Goal: Information Seeking & Learning: Learn about a topic

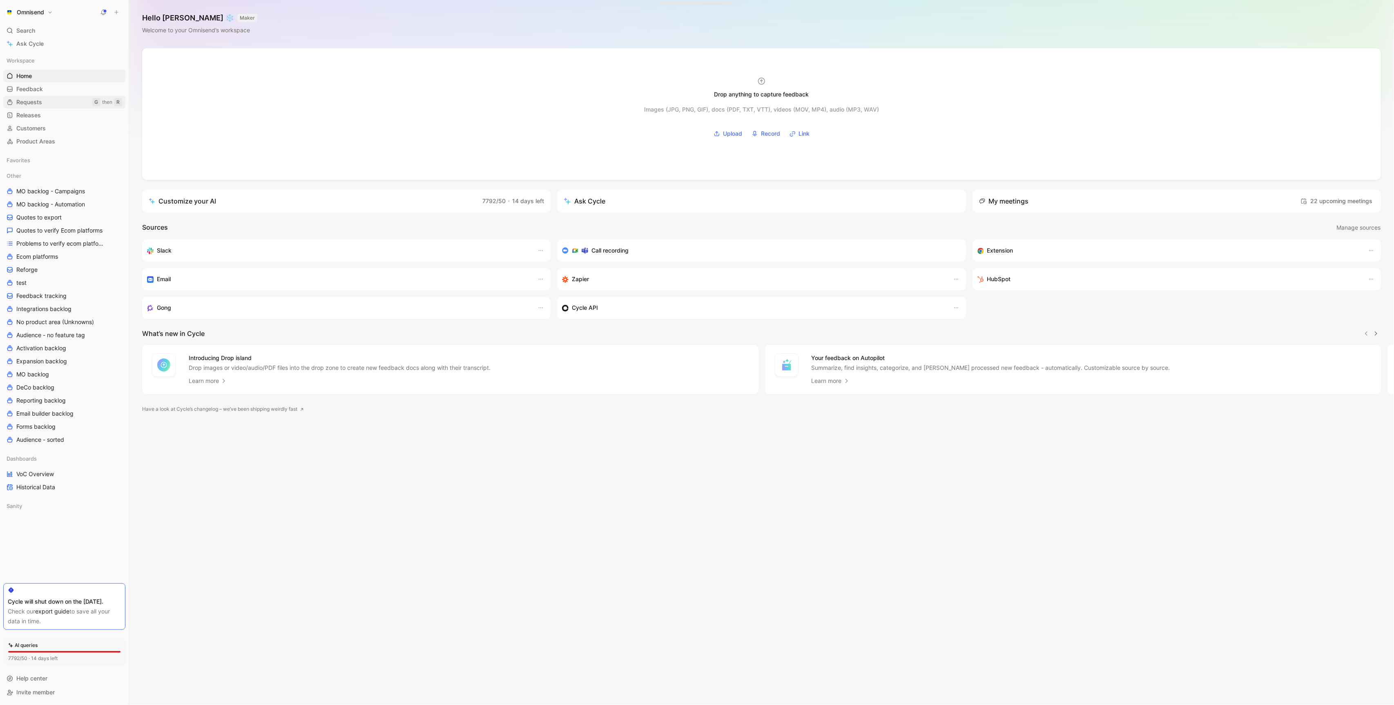
click at [47, 99] on link "Requests G then R" at bounding box center [64, 102] width 122 height 12
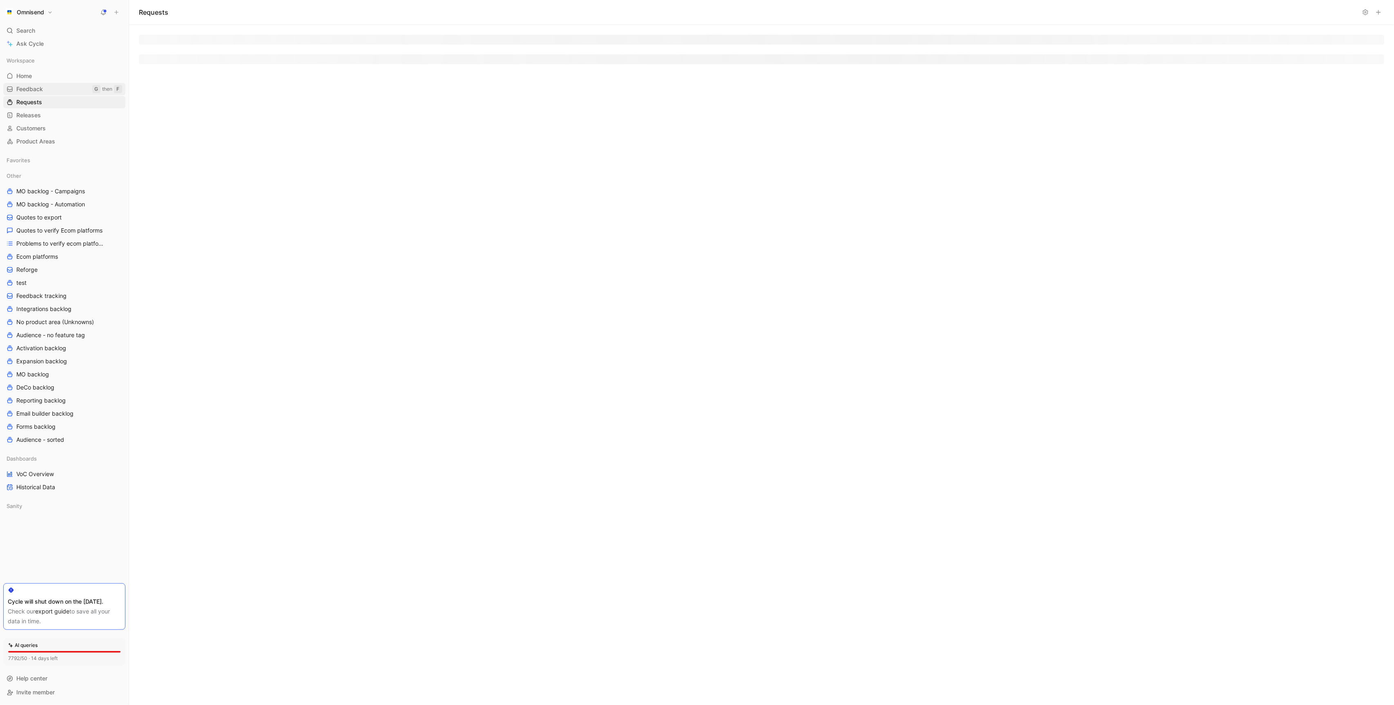
click at [47, 89] on link "Feedback G then F" at bounding box center [64, 89] width 122 height 12
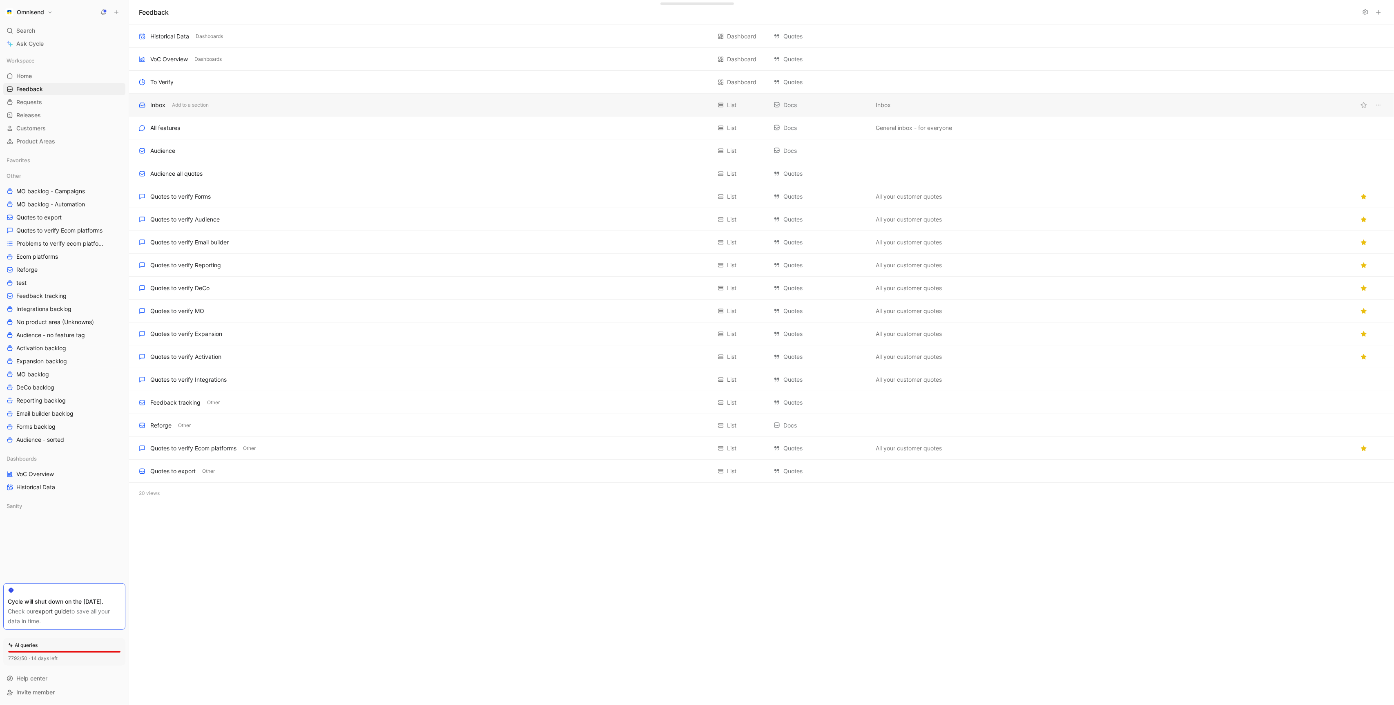
click at [219, 103] on div "Inbox Add to a section" at bounding box center [425, 105] width 573 height 10
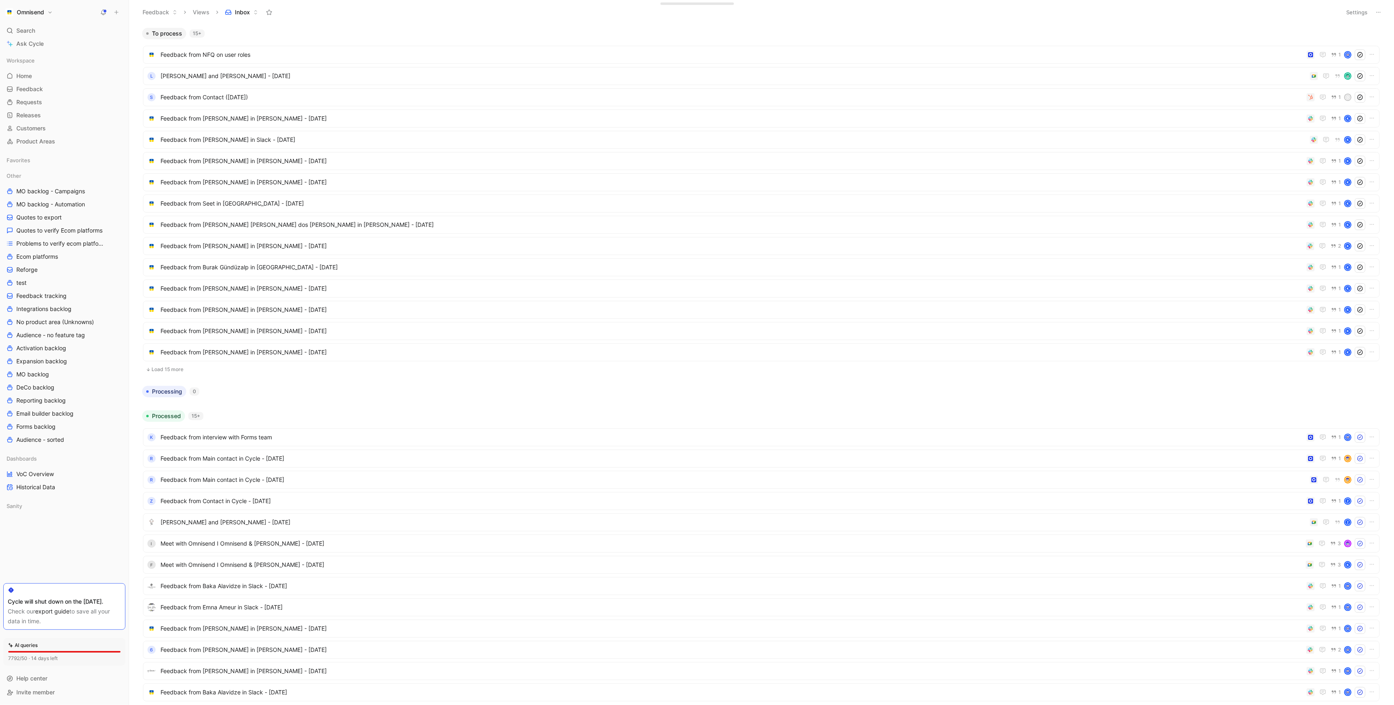
click at [165, 368] on button "Load 15 more" at bounding box center [761, 369] width 1237 height 10
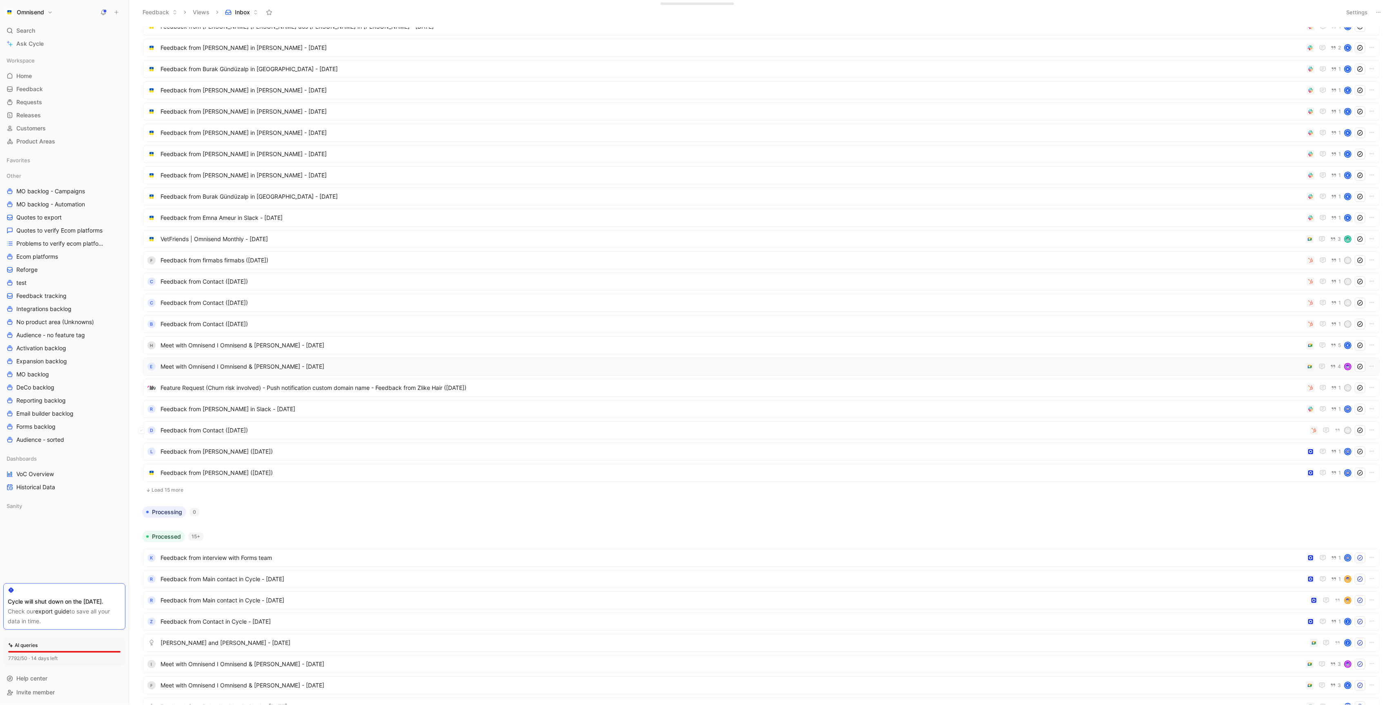
scroll to position [201, 0]
click at [163, 482] on button "Load 15 more" at bounding box center [761, 487] width 1237 height 10
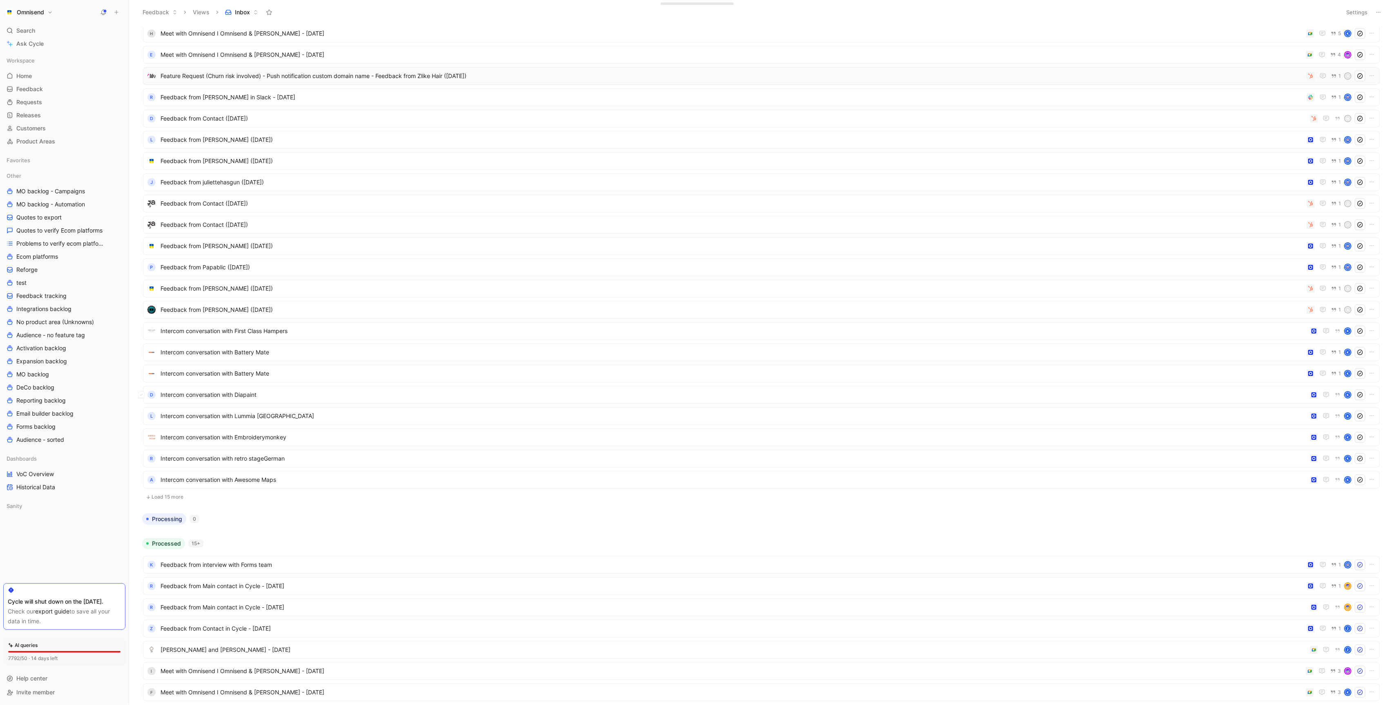
scroll to position [512, 0]
click at [166, 491] on button "Load 15 more" at bounding box center [761, 495] width 1237 height 10
click at [227, 415] on span "Intercom conversation with Lummia [GEOGRAPHIC_DATA]" at bounding box center [734, 414] width 1146 height 10
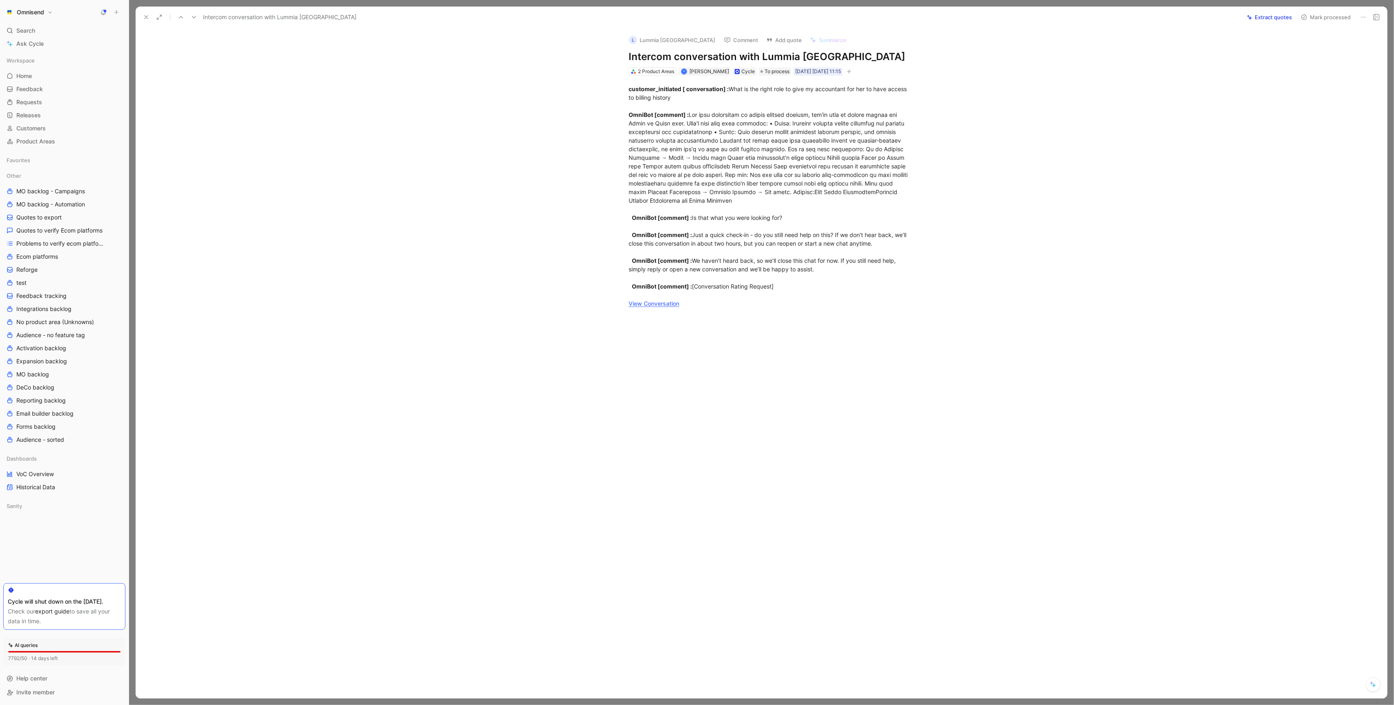
click at [147, 18] on icon at bounding box center [146, 17] width 7 height 7
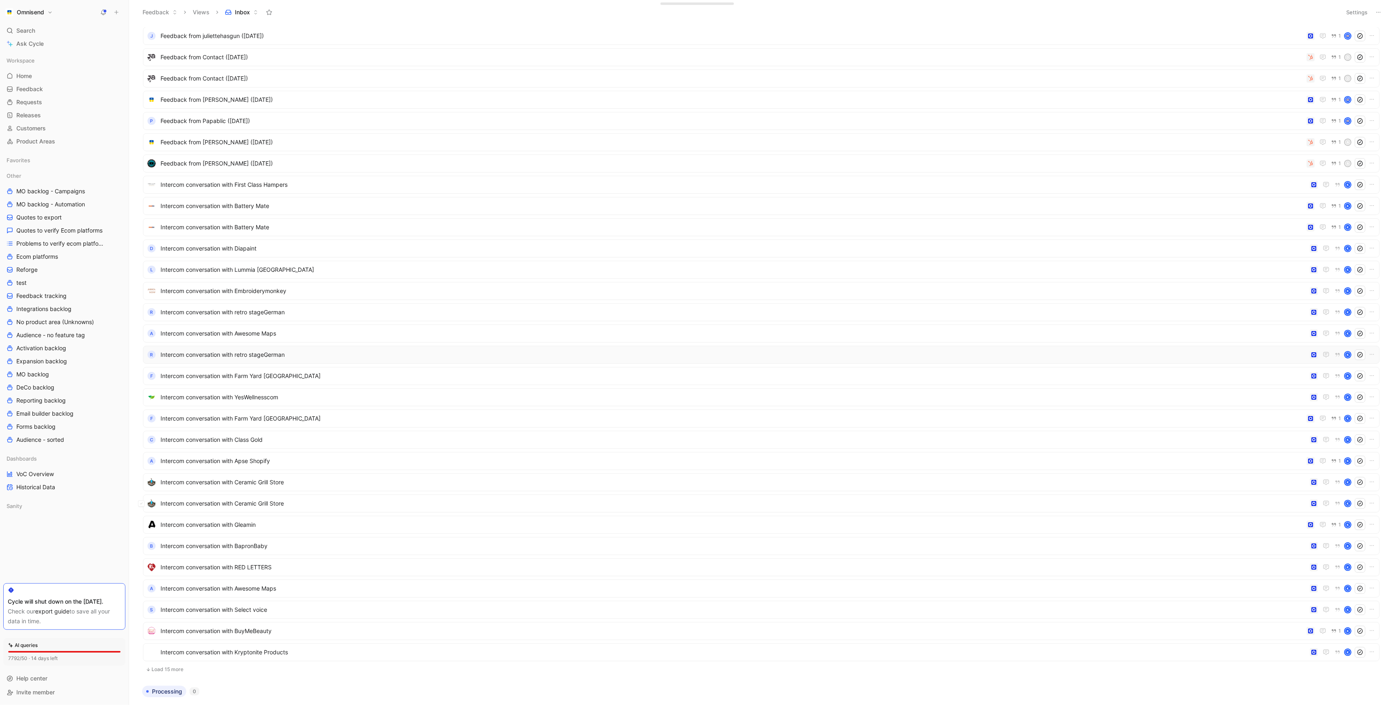
scroll to position [669, 0]
click at [1338, 511] on button "1" at bounding box center [1335, 511] width 13 height 9
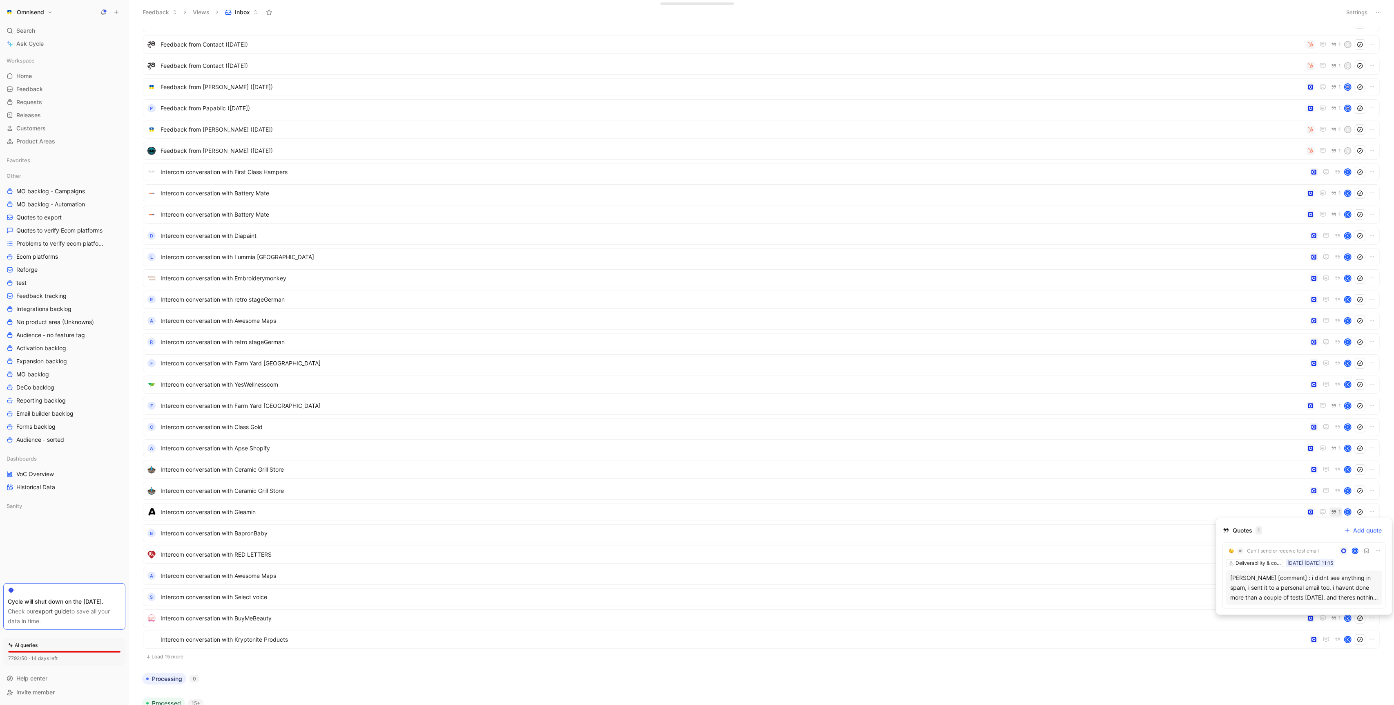
click at [1271, 604] on div "Can't send or receive test email K Deliverability & compliance [DATE] [DATE] 11…" at bounding box center [1304, 574] width 163 height 65
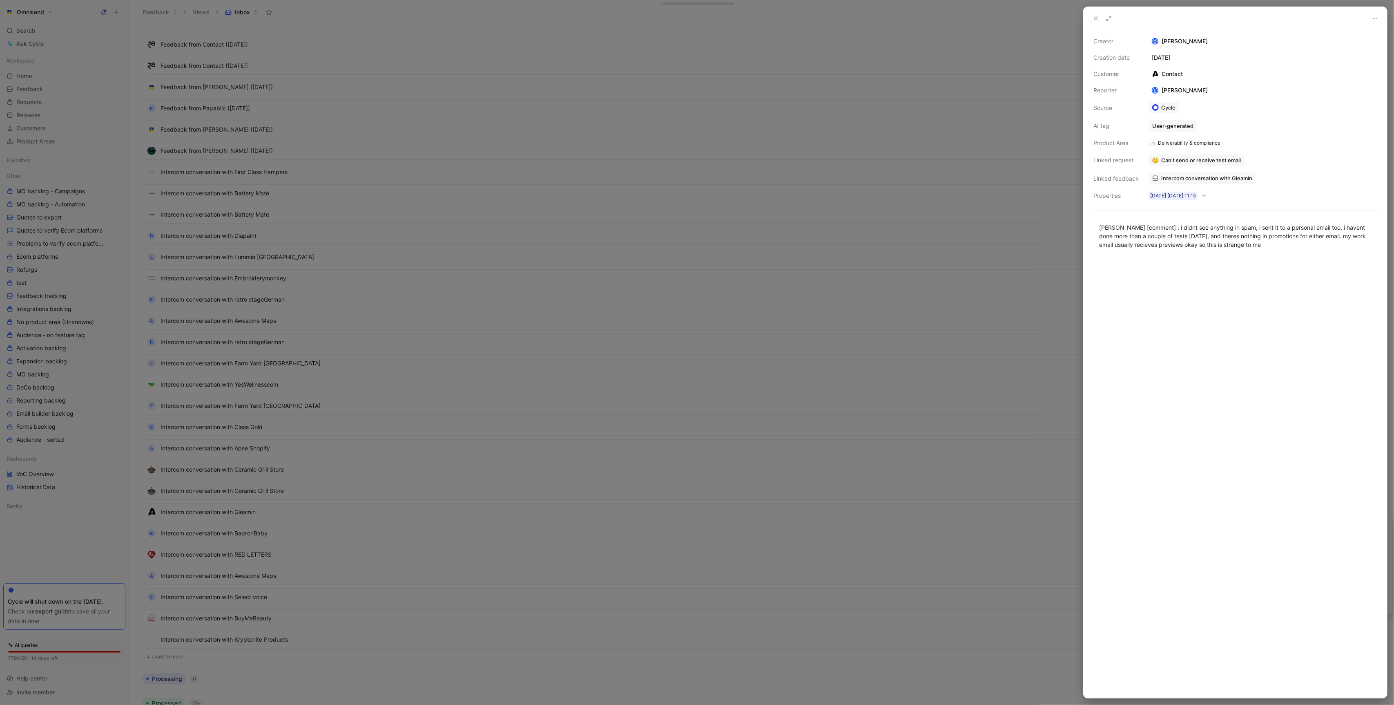
click at [932, 376] on div at bounding box center [697, 352] width 1394 height 705
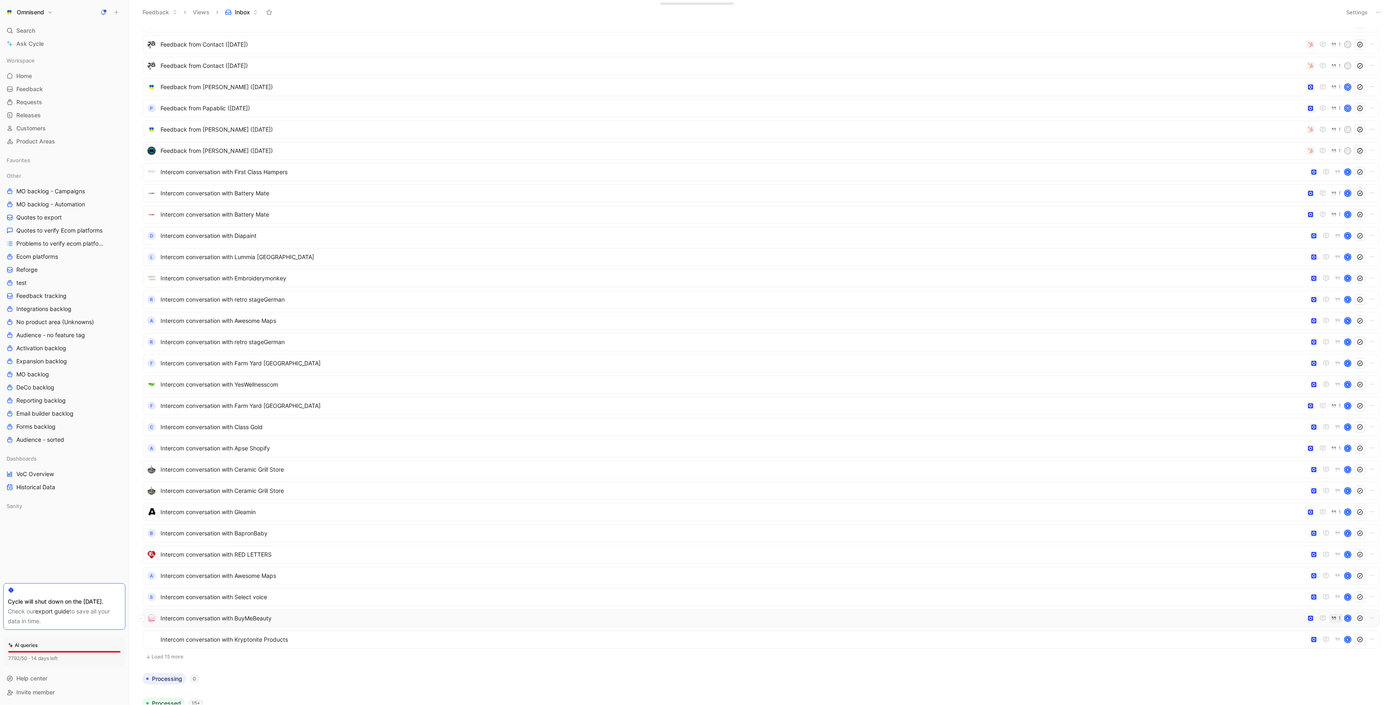
click at [1341, 616] on span "1" at bounding box center [1339, 618] width 2 height 5
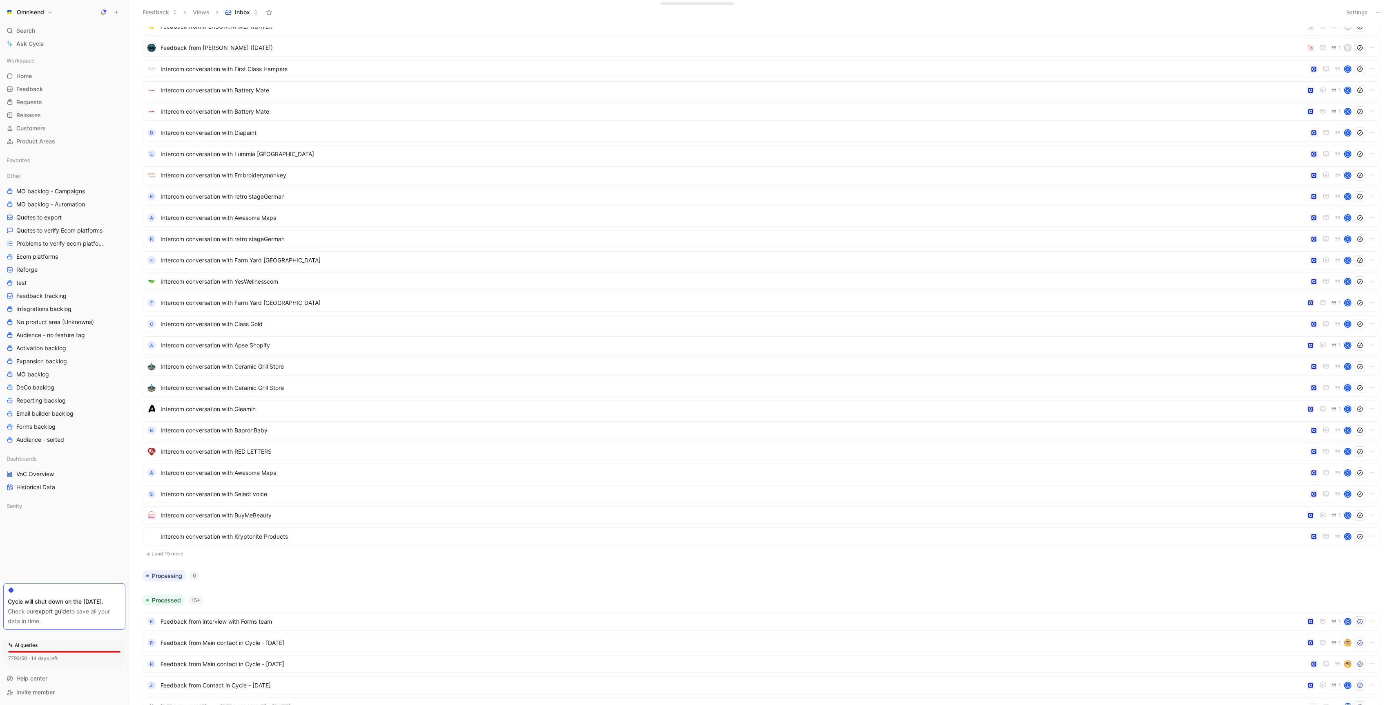
click at [176, 553] on button "Load 15 more" at bounding box center [761, 554] width 1237 height 10
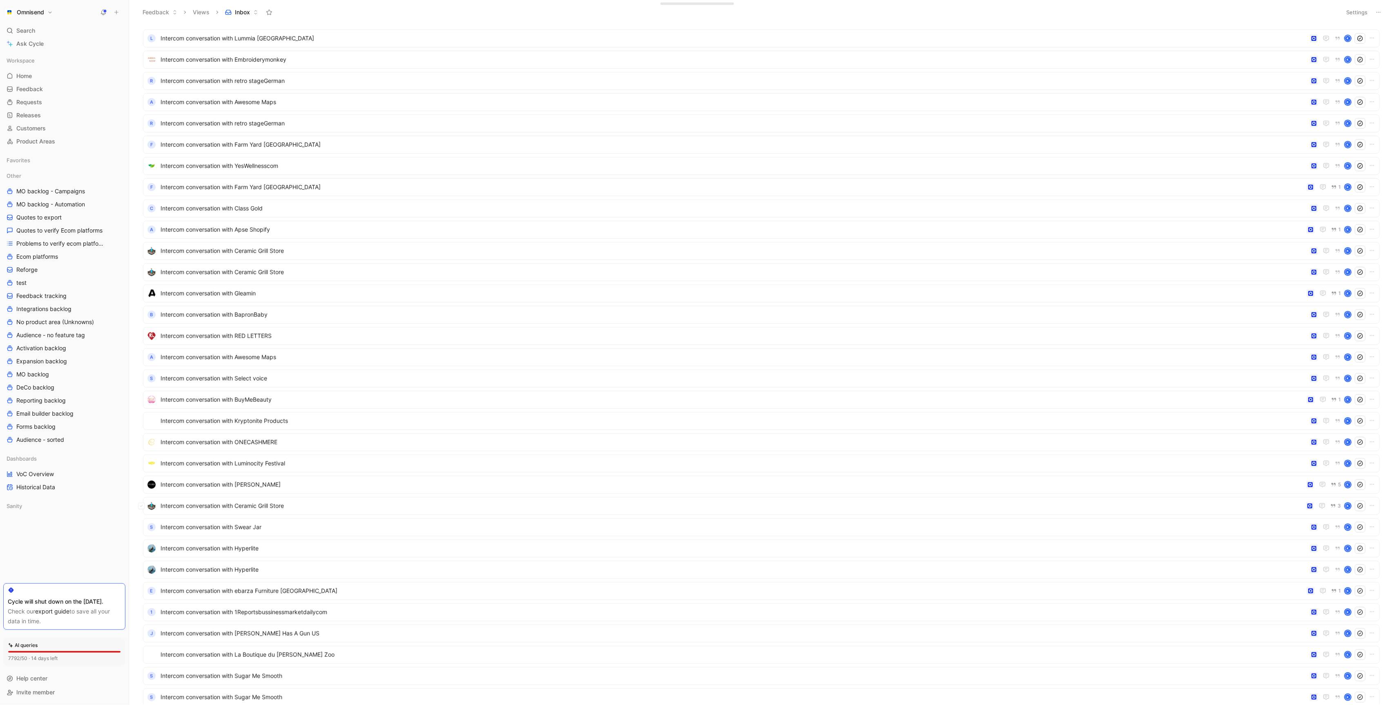
scroll to position [1059, 0]
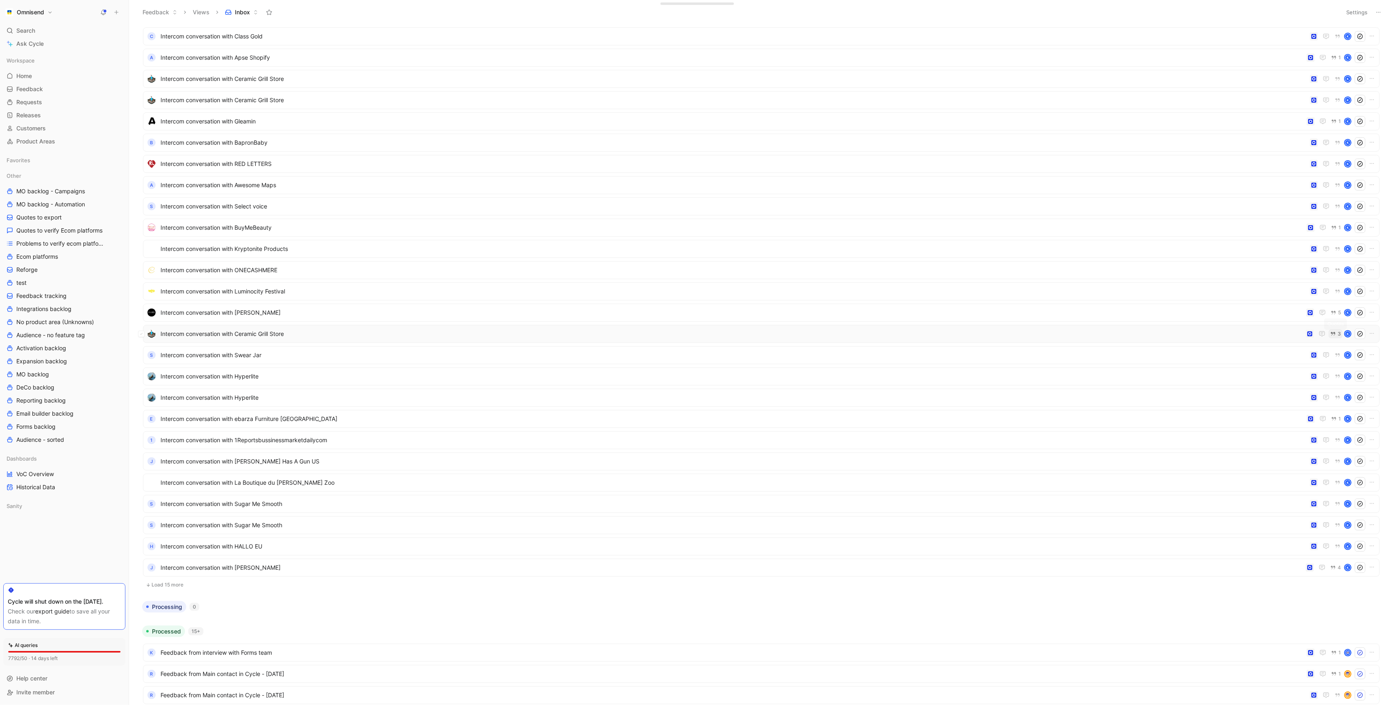
click at [1337, 332] on button "3" at bounding box center [1336, 333] width 14 height 9
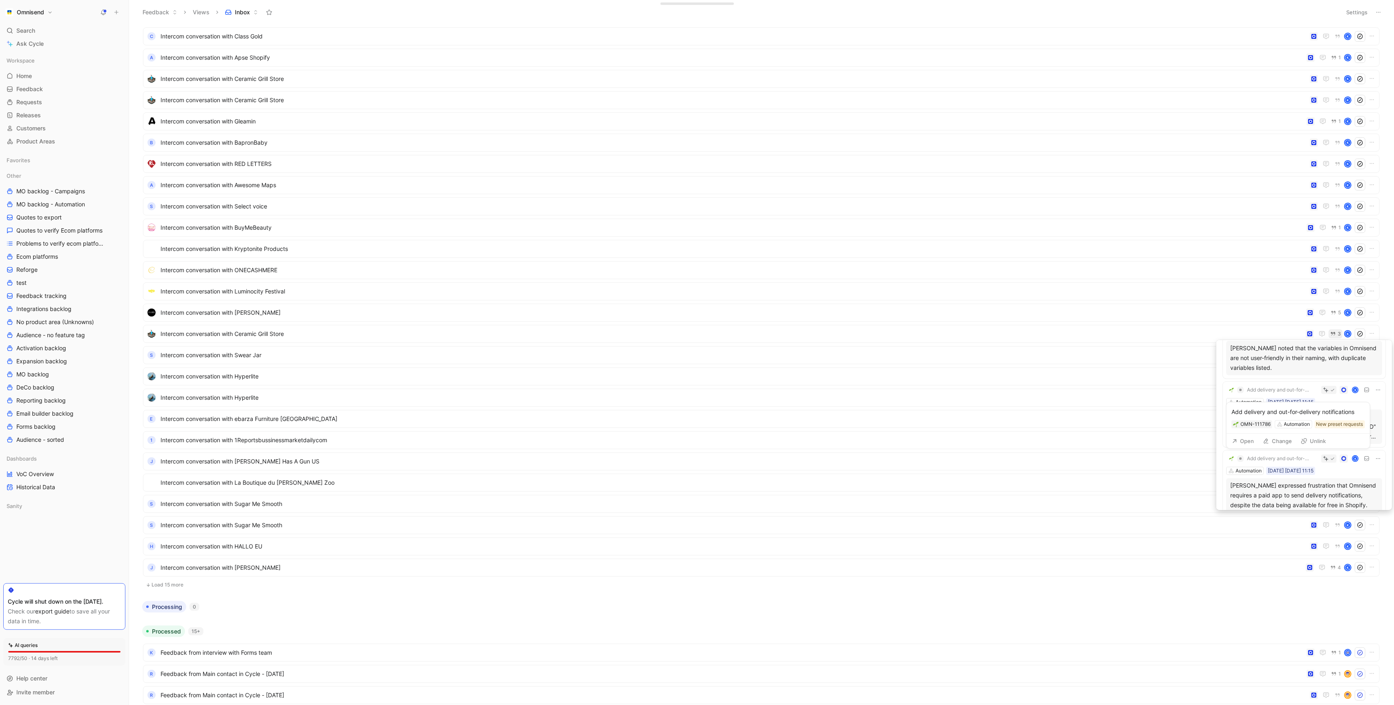
scroll to position [62, 0]
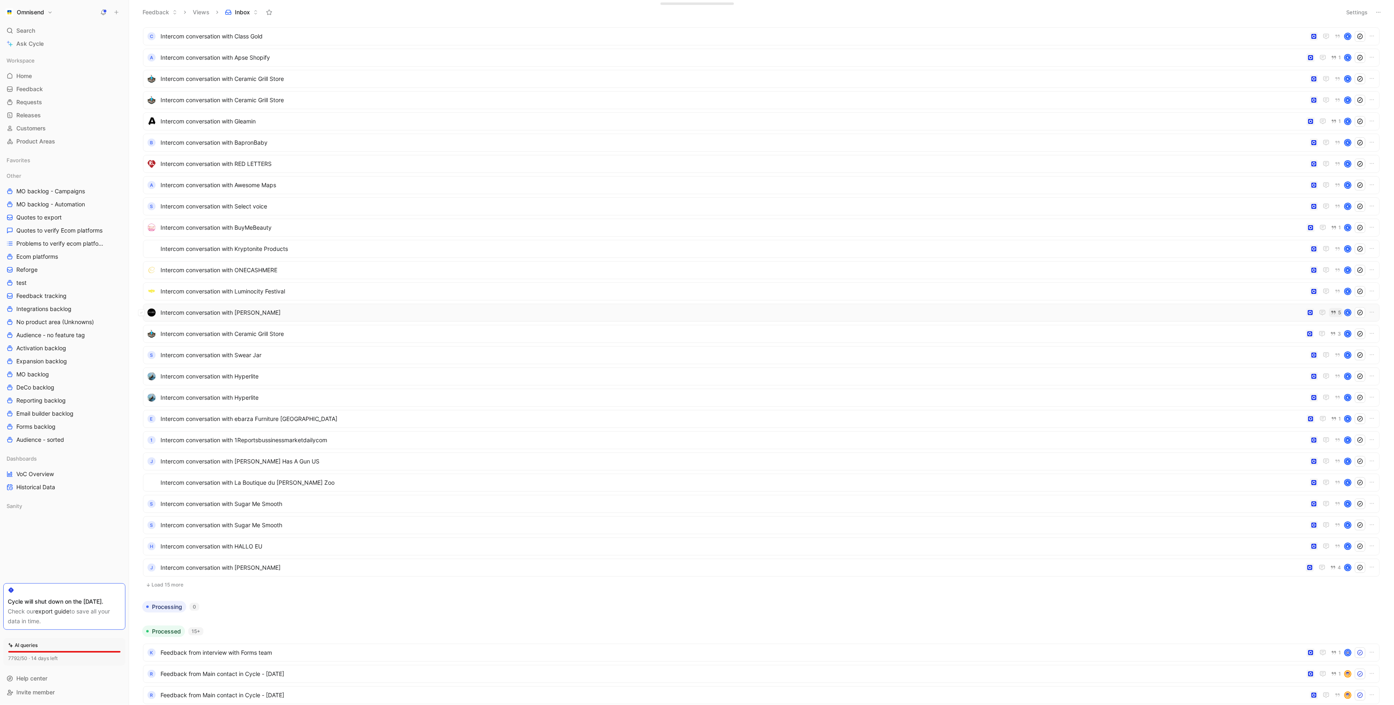
click at [1331, 312] on icon "button" at bounding box center [1333, 313] width 4 height 4
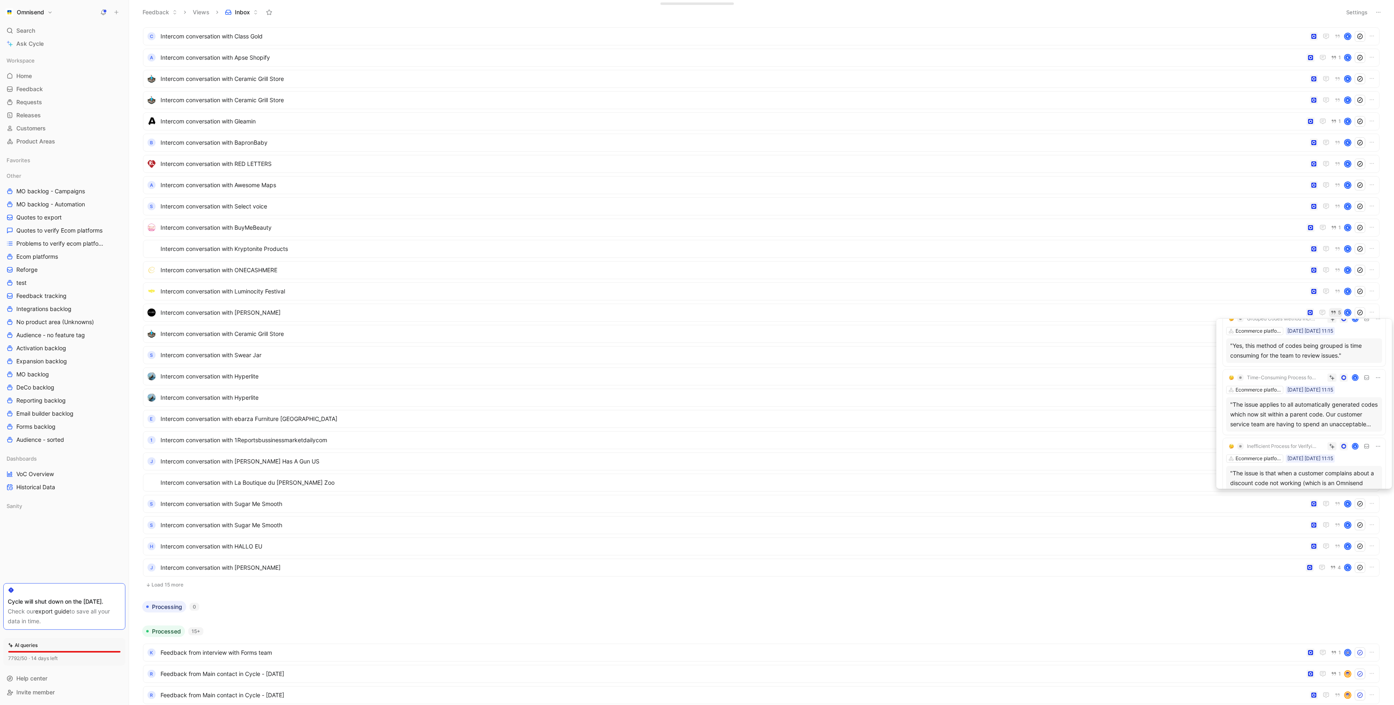
scroll to position [102, 0]
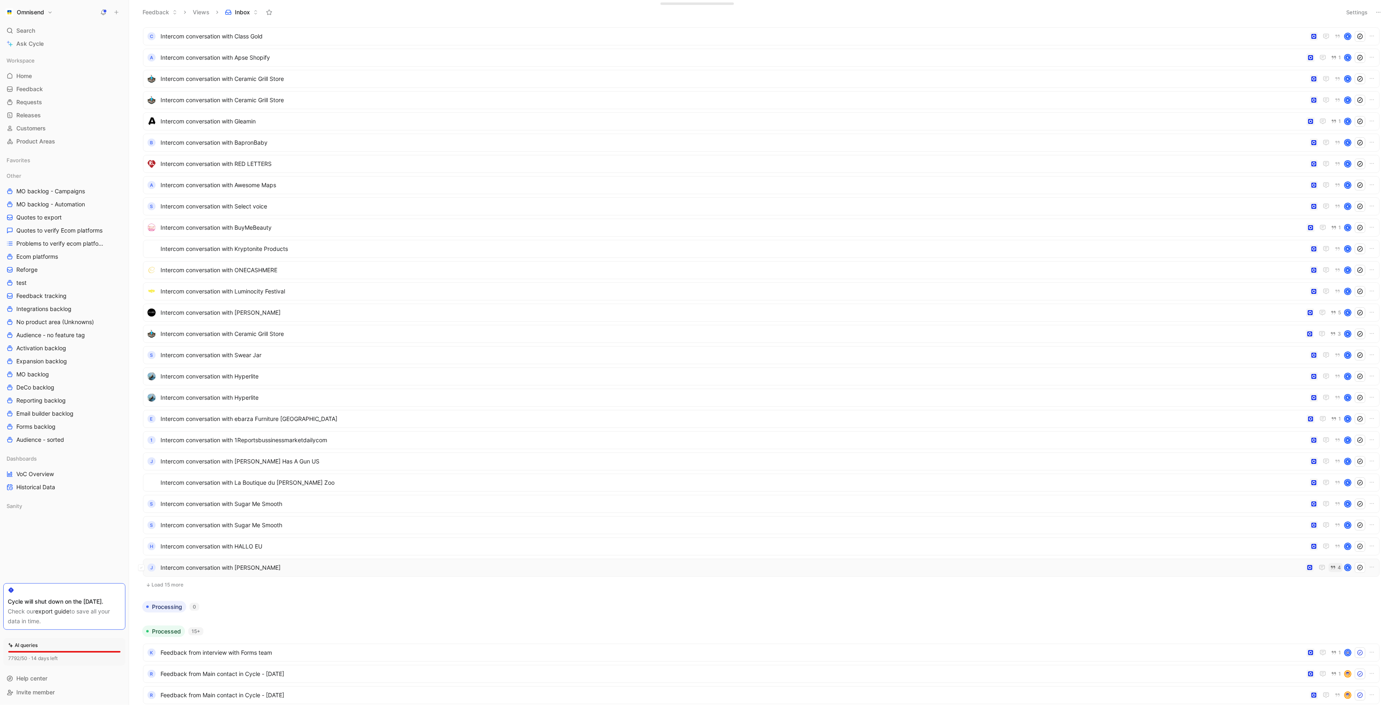
click at [1337, 568] on button "4" at bounding box center [1336, 567] width 14 height 9
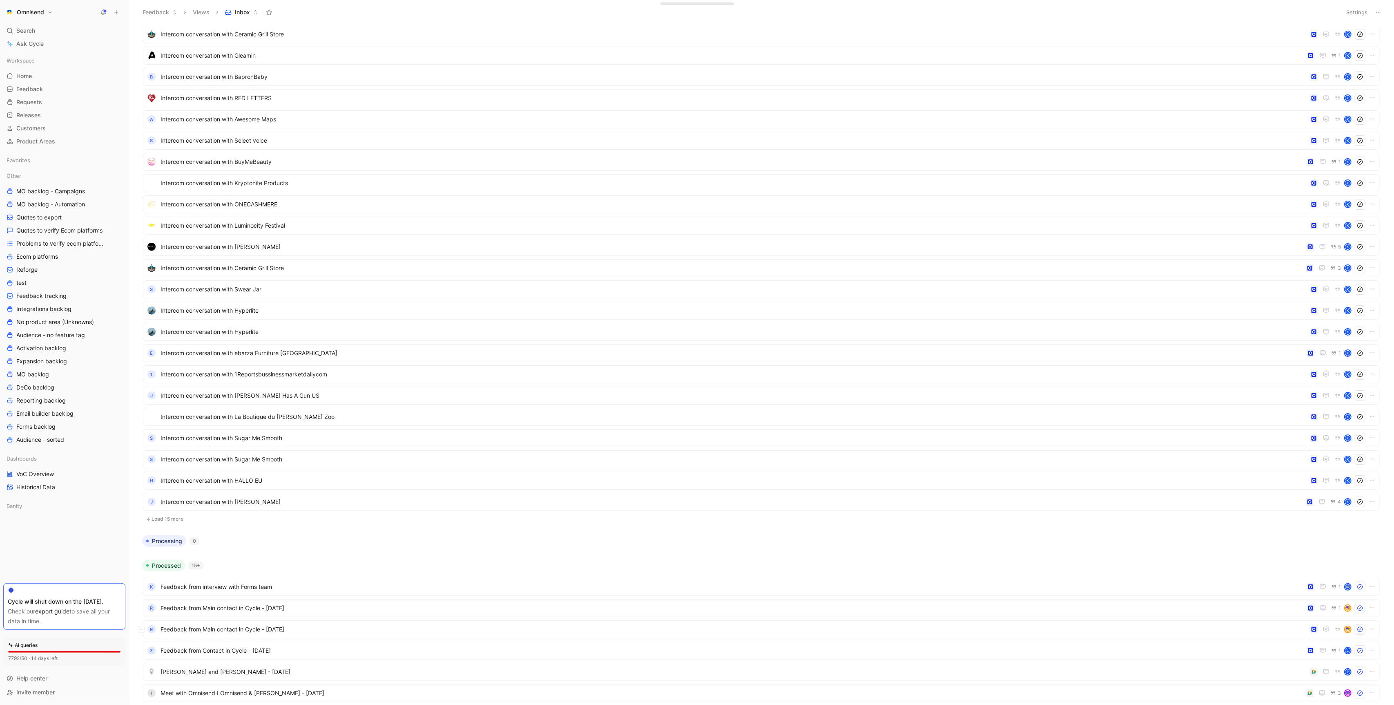
scroll to position [1177, 0]
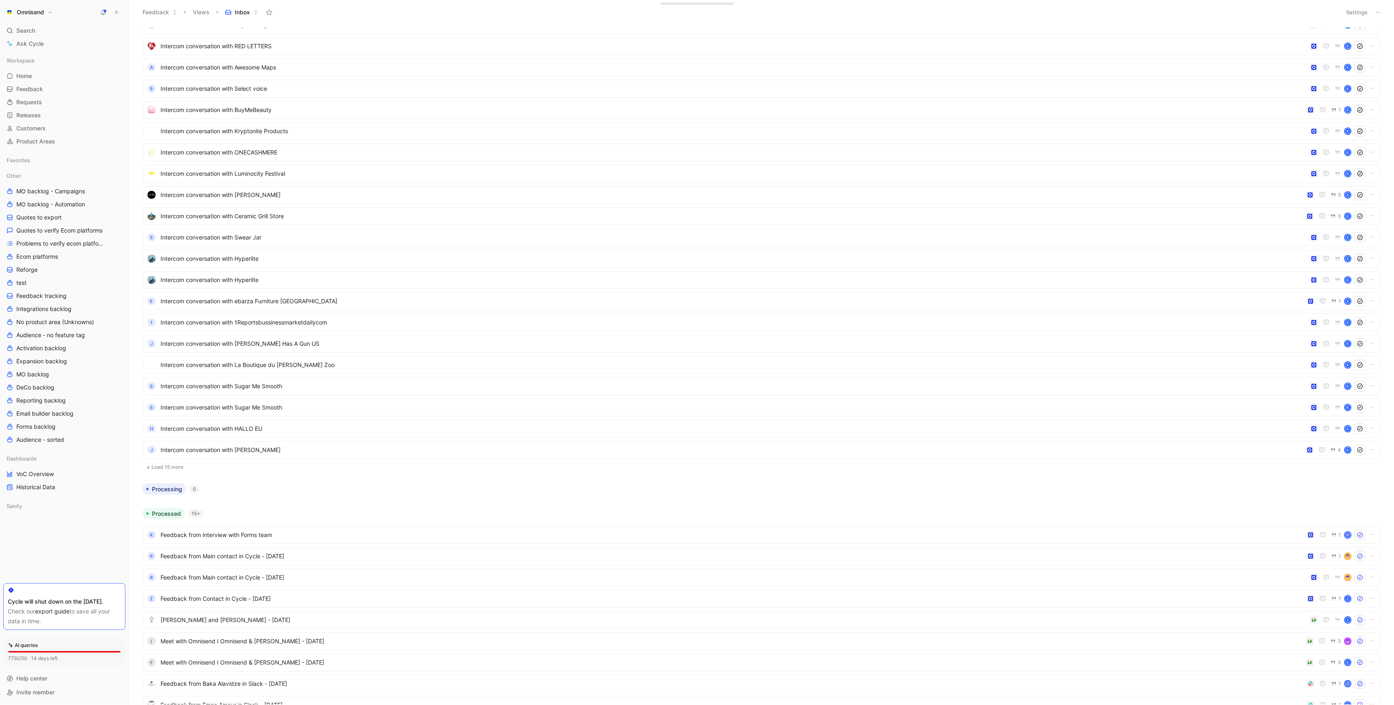
click at [166, 463] on button "Load 15 more" at bounding box center [761, 467] width 1237 height 10
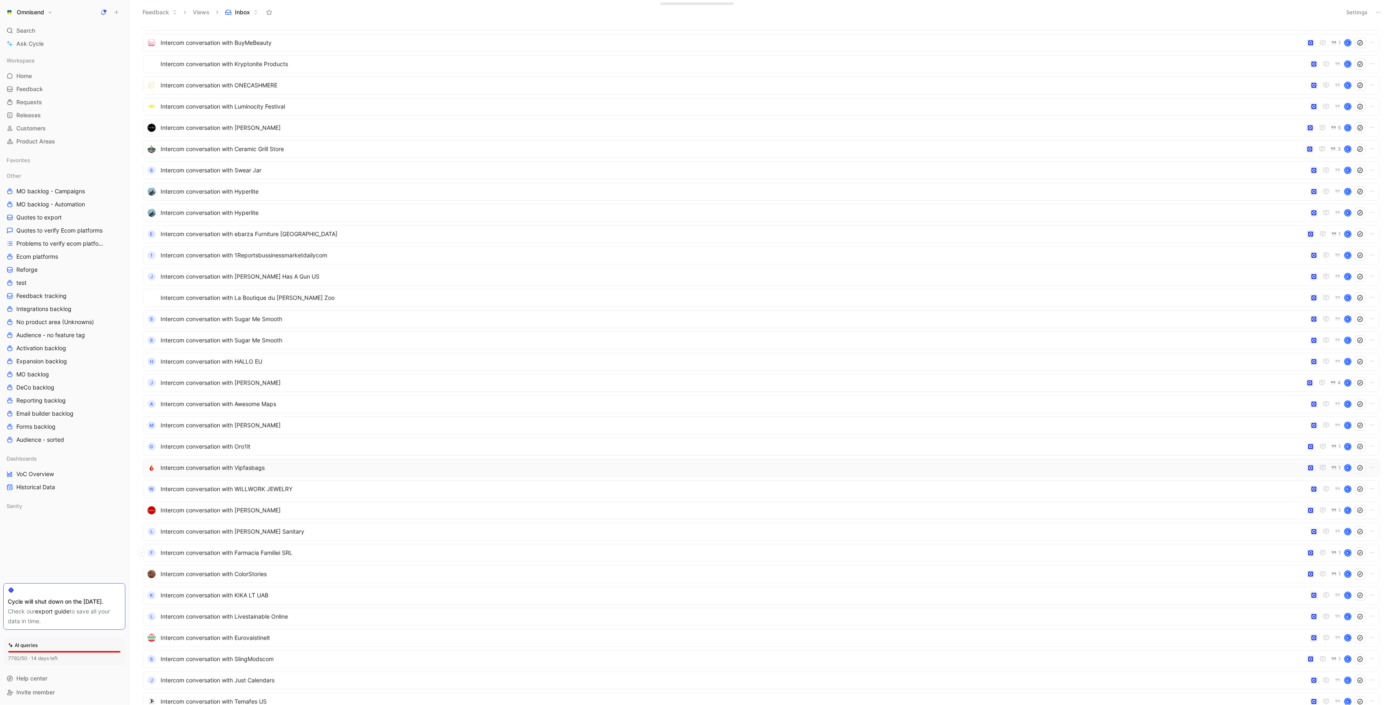
scroll to position [1250, 0]
click at [1334, 460] on icon "button" at bounding box center [1334, 462] width 4 height 4
click at [1340, 563] on button "1" at bounding box center [1335, 567] width 13 height 9
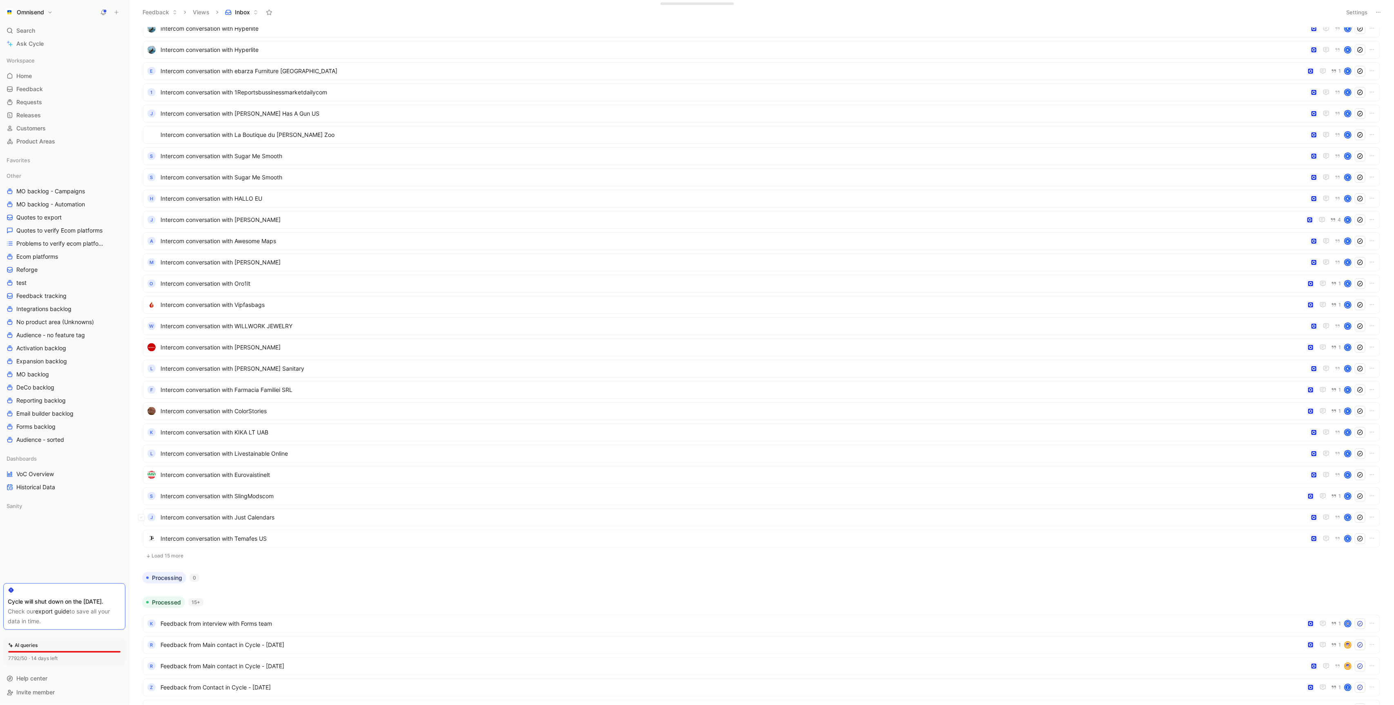
scroll to position [1424, 0]
click at [1338, 480] on button "1" at bounding box center [1335, 478] width 13 height 9
click at [1336, 670] on icon "button" at bounding box center [1334, 670] width 6 height 6
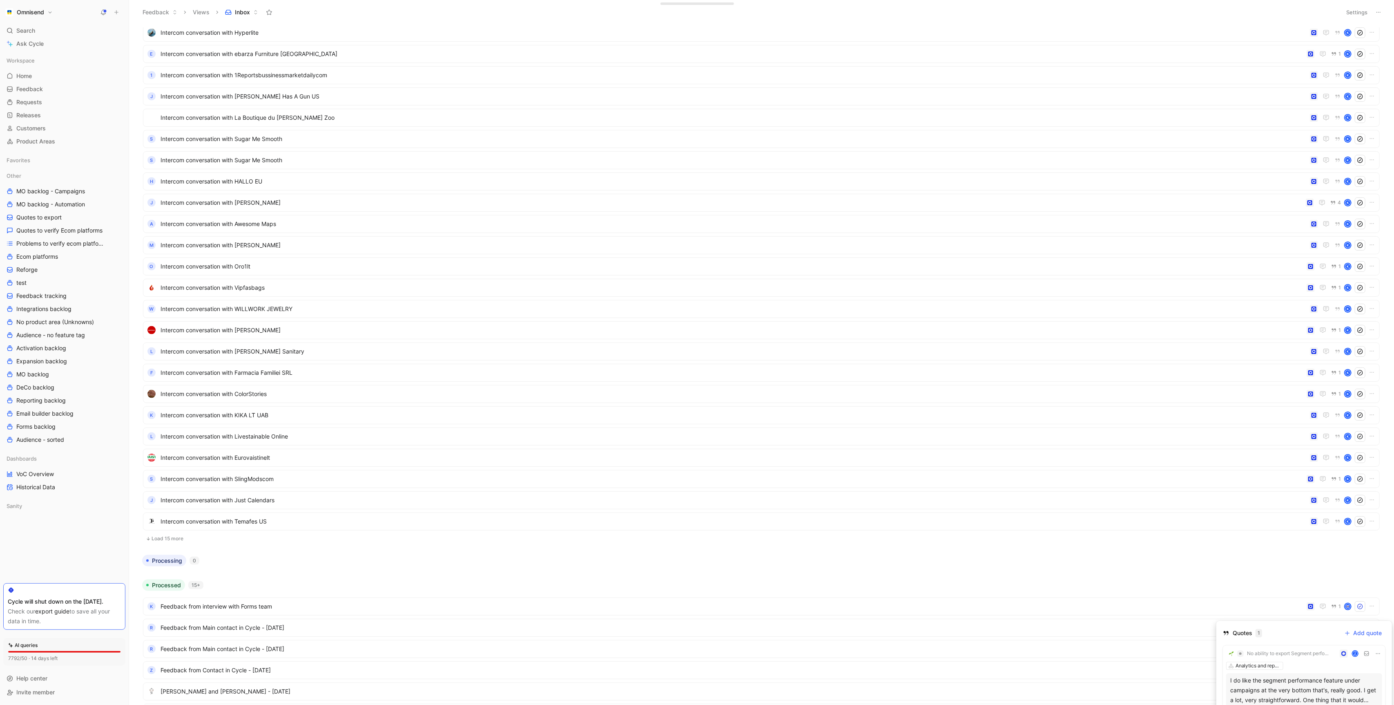
click at [1296, 684] on div "I do like the segment performance feature under campaigns at the very bottom th…" at bounding box center [1304, 689] width 148 height 29
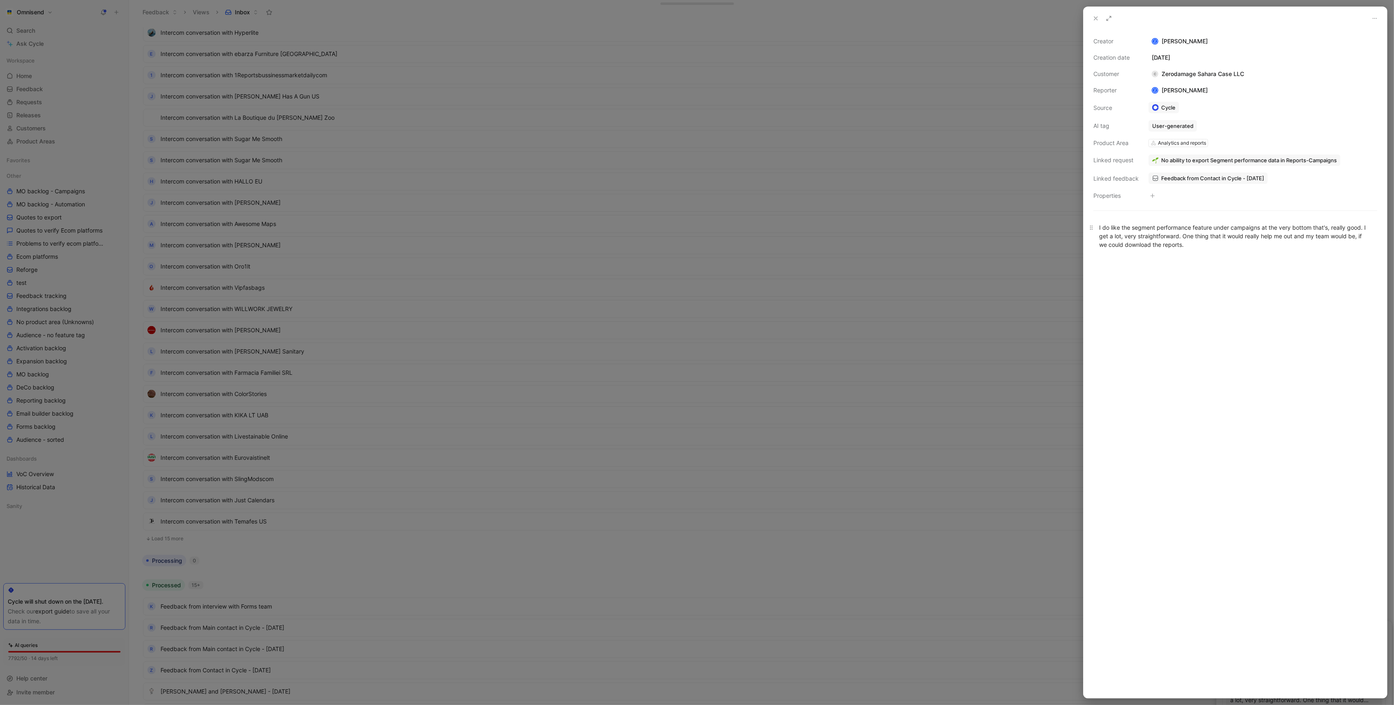
click at [1202, 248] on div "I do like the segment performance feature under campaigns at the very bottom th…" at bounding box center [1235, 236] width 272 height 26
click at [1217, 155] on button "No ability to export Segment performance data in Reports-Campaigns" at bounding box center [1245, 159] width 192 height 11
click at [1219, 174] on span "Feedback from Contact in Cycle - [DATE]" at bounding box center [1212, 177] width 103 height 7
click at [1019, 382] on div at bounding box center [697, 352] width 1394 height 705
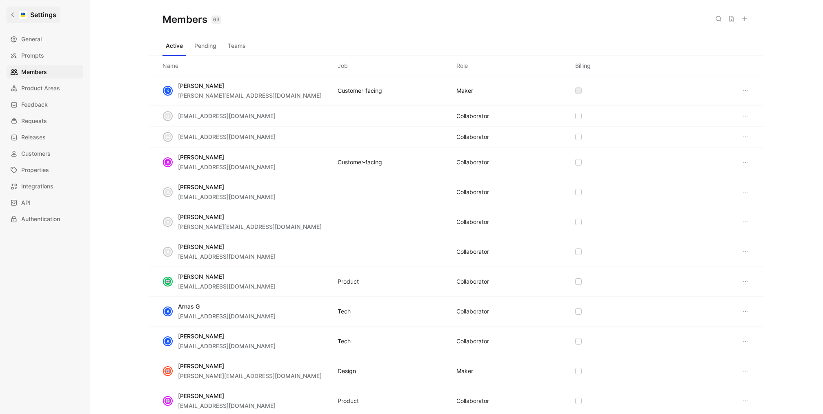
click at [16, 18] on link "Settings" at bounding box center [33, 15] width 53 height 16
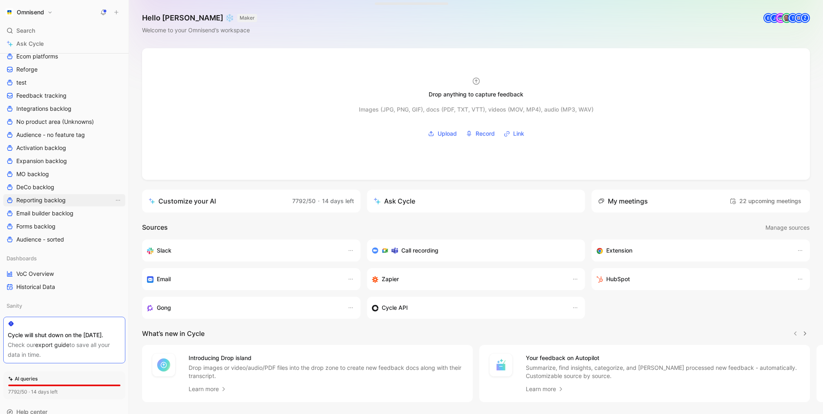
scroll to position [203, 0]
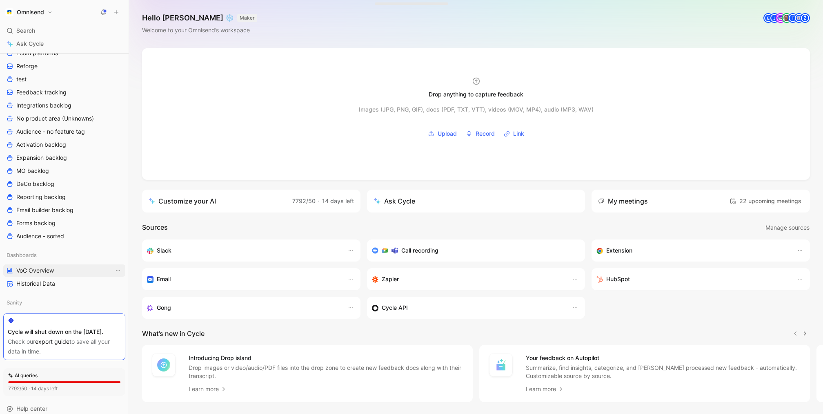
click at [57, 269] on link "VoC Overview" at bounding box center [64, 270] width 122 height 12
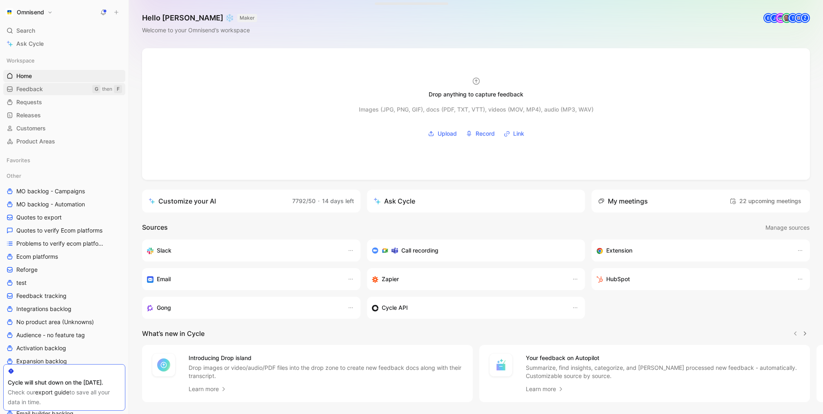
click at [51, 92] on link "Feedback G then F" at bounding box center [64, 89] width 122 height 12
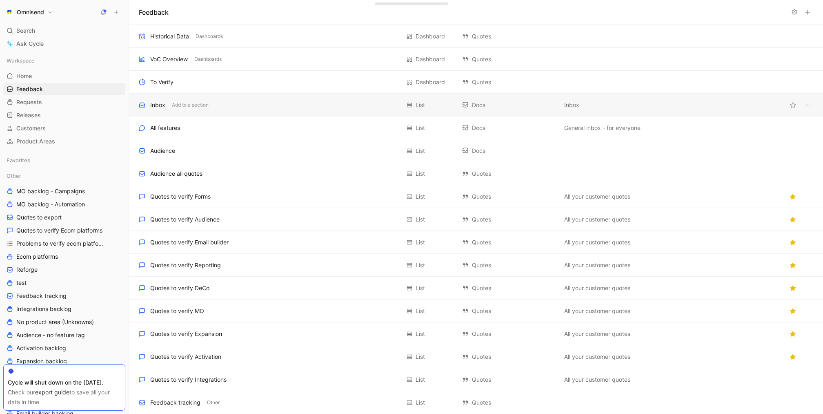
click at [251, 103] on div "Inbox Add to a section" at bounding box center [269, 105] width 261 height 10
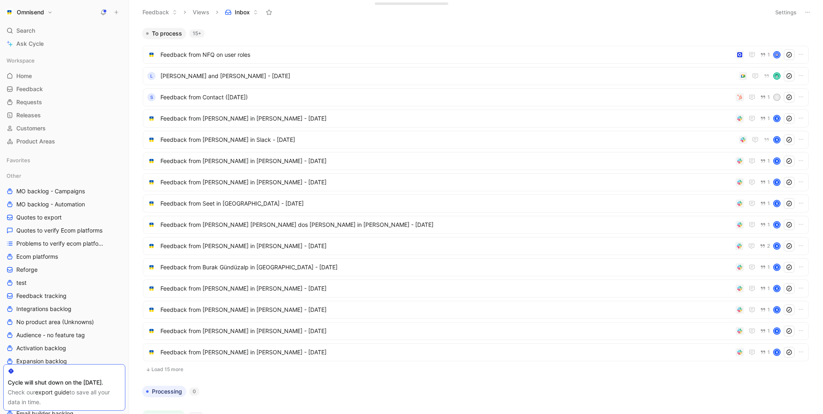
click at [181, 365] on button "Load 15 more" at bounding box center [476, 369] width 666 height 10
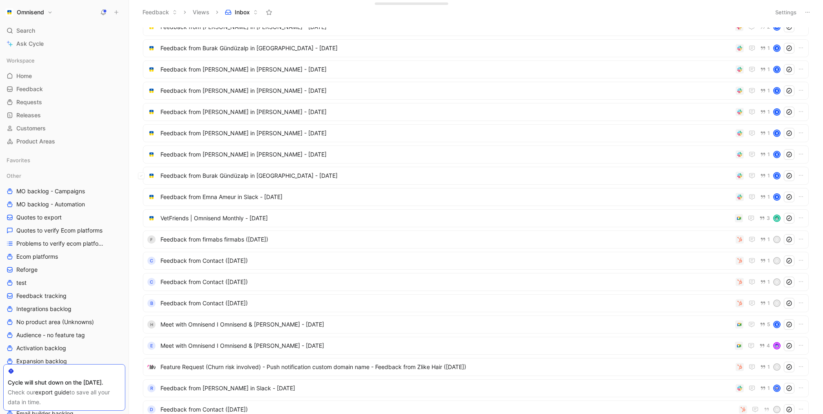
scroll to position [229, 0]
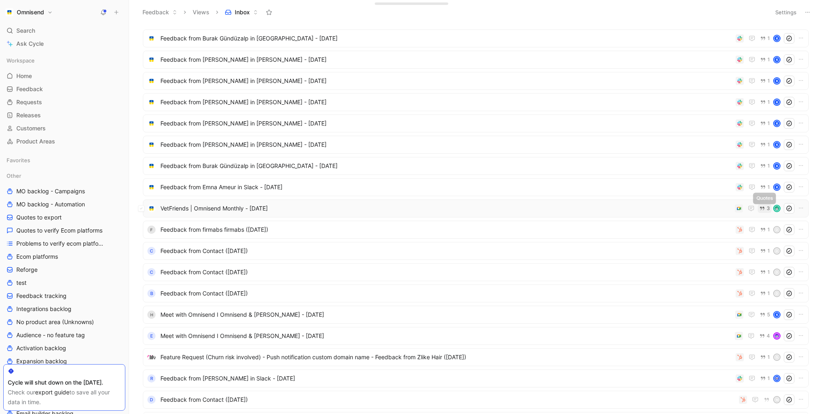
click at [768, 209] on span "3" at bounding box center [768, 208] width 3 height 5
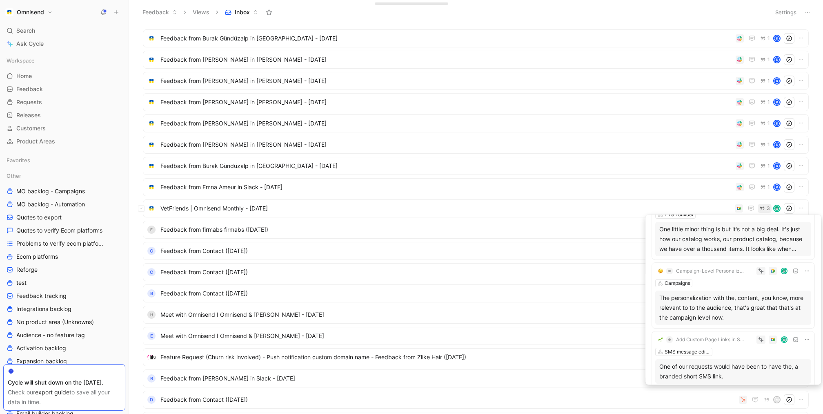
scroll to position [53, 0]
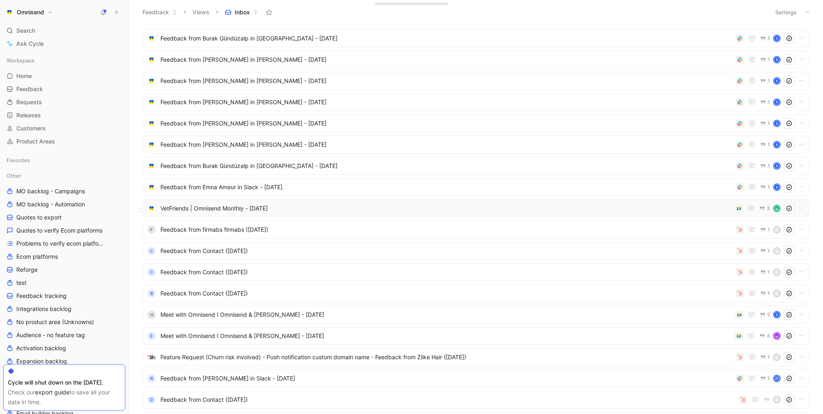
click at [666, 211] on span "VetFriends | Omnisend Monthly - [DATE]" at bounding box center [446, 208] width 571 height 10
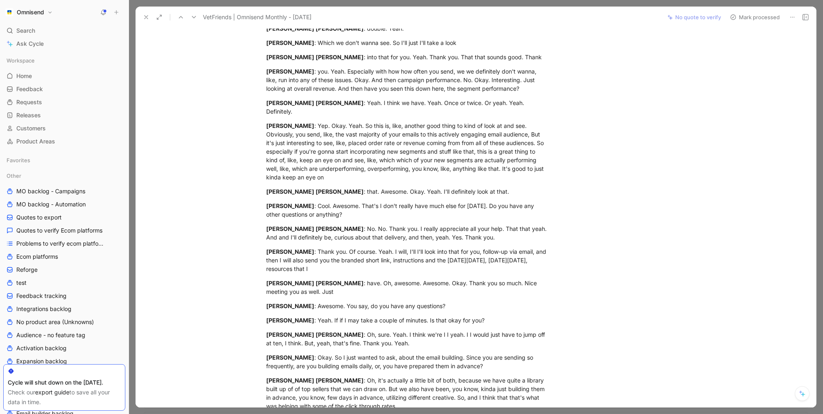
scroll to position [4162, 0]
